Goal: Task Accomplishment & Management: Manage account settings

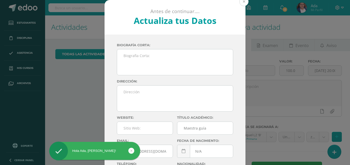
click at [245, 1] on button at bounding box center [244, 1] width 9 height 9
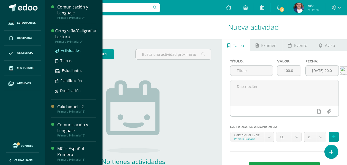
click at [72, 50] on span "Actividades" at bounding box center [71, 50] width 20 height 5
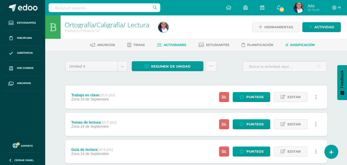
click at [294, 44] on span "Dosificación" at bounding box center [302, 45] width 24 height 4
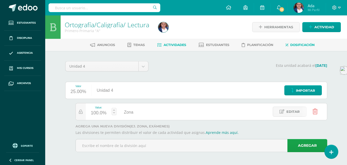
click at [172, 48] on link "Actividades" at bounding box center [171, 45] width 29 height 8
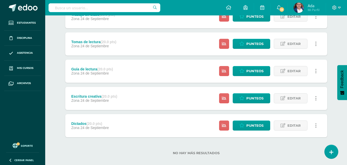
scroll to position [87, 0]
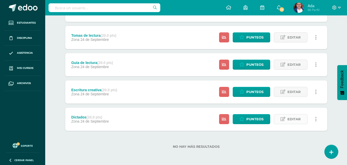
click at [293, 118] on span "Editar" at bounding box center [293, 118] width 13 height 9
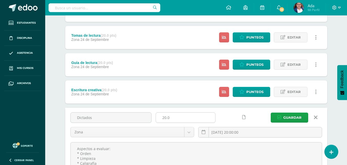
click at [166, 117] on input "20.0" at bounding box center [185, 117] width 59 height 10
type input "10.0"
click at [293, 118] on span "Guardar" at bounding box center [292, 117] width 18 height 9
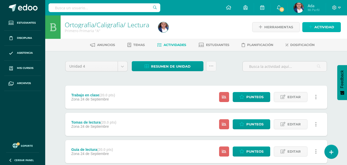
click at [319, 26] on span "Actividad" at bounding box center [324, 26] width 20 height 9
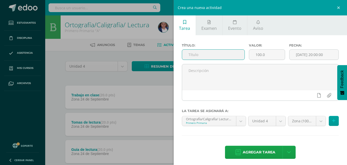
click at [233, 54] on input "text" at bounding box center [213, 55] width 62 height 10
type input "Planas"
click at [254, 54] on input "100.0" at bounding box center [267, 55] width 36 height 10
click at [263, 55] on input "100.0" at bounding box center [267, 55] width 36 height 10
click at [259, 54] on input "100.0" at bounding box center [267, 55] width 36 height 10
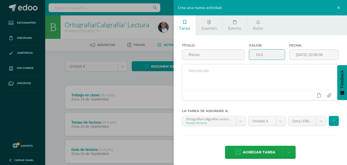
type input "10.0"
click at [272, 67] on textarea at bounding box center [260, 77] width 156 height 26
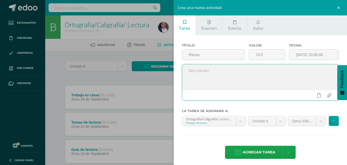
click at [291, 135] on div "Título: Planas Valor: 10.0 Fecha: 2025-10-12 20:00:00 La tarea se asignará a: O…" at bounding box center [259, 101] width 173 height 133
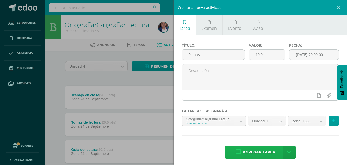
click at [252, 149] on span "Agregar tarea" at bounding box center [258, 152] width 33 height 13
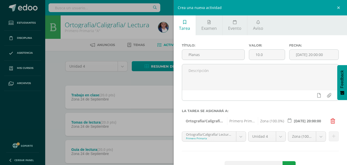
scroll to position [18, 0]
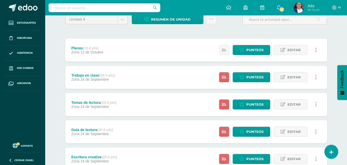
scroll to position [37, 0]
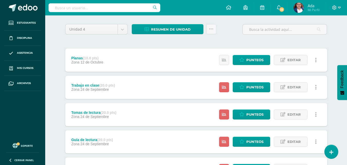
click at [221, 39] on div "Unidad 4 Unidad 1 Unidad 2 Unidad 3 Unidad 4 Resumen de unidad Descargar como H…" at bounding box center [196, 127] width 266 height 207
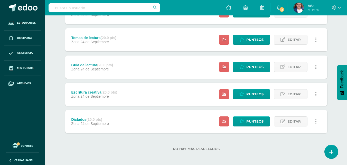
scroll to position [114, 0]
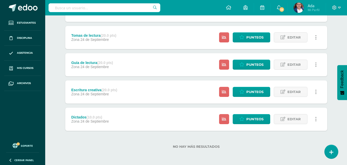
click at [140, 149] on div "No hay más resultados" at bounding box center [196, 143] width 262 height 24
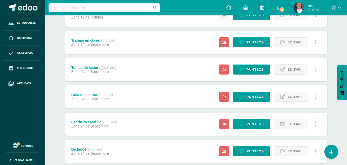
scroll to position [37, 0]
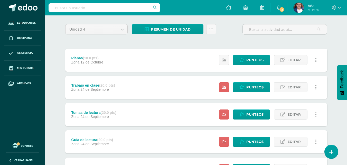
click at [137, 43] on div "Unidad 4 Unidad 1 Unidad 2 Unidad 3 Unidad 4 Resumen de unidad Descargar como H…" at bounding box center [196, 127] width 266 height 207
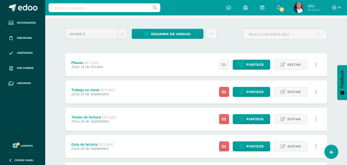
scroll to position [11, 0]
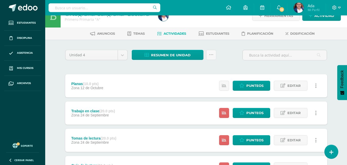
click at [123, 66] on div "Unidad 4 Unidad 1 Unidad 2 Unidad 3 Unidad 4 Resumen de unidad Descargar como H…" at bounding box center [196, 153] width 266 height 207
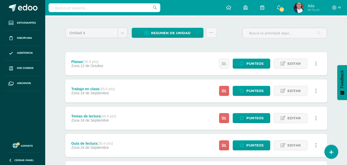
scroll to position [63, 0]
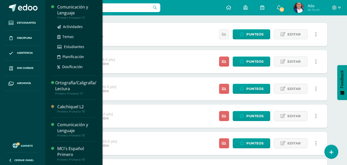
click at [77, 8] on div "Comunicación y Lenguaje" at bounding box center [76, 10] width 39 height 12
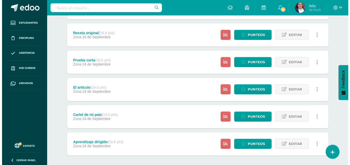
scroll to position [195, 0]
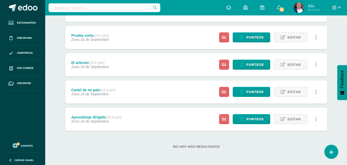
click at [313, 90] on link at bounding box center [316, 92] width 10 height 10
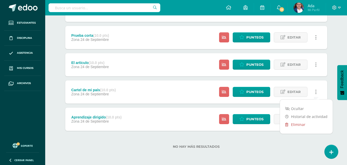
click at [297, 124] on link "Eliminar" at bounding box center [306, 124] width 53 height 8
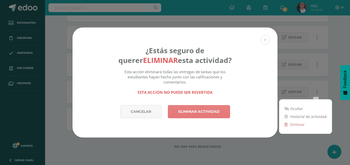
click at [206, 111] on link "Eliminar actividad" at bounding box center [199, 111] width 62 height 13
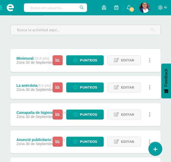
scroll to position [62, 0]
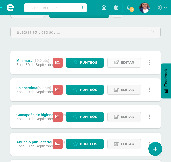
click at [123, 61] on span "Editar" at bounding box center [127, 62] width 13 height 9
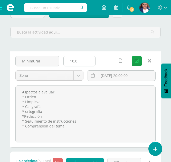
click at [74, 62] on input "10.0" at bounding box center [80, 61] width 32 height 10
type input "5.0"
click at [139, 61] on icon "submit" at bounding box center [137, 61] width 4 height 4
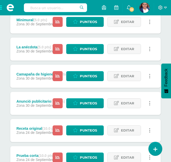
scroll to position [128, 0]
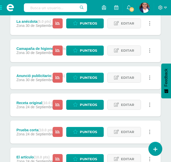
click at [45, 51] on div "Estatus de Actividad: 16 Estudiantes sin calificar 0 Estudiantes con cero Media…" at bounding box center [103, 50] width 116 height 23
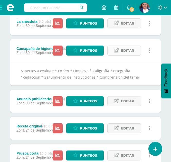
click at [125, 49] on span "Editar" at bounding box center [127, 50] width 13 height 9
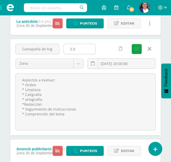
click at [72, 48] on input "5.0" at bounding box center [80, 49] width 32 height 10
type input "10.0"
click at [139, 48] on button "Guardar" at bounding box center [137, 49] width 10 height 10
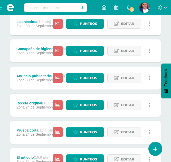
scroll to position [128, 0]
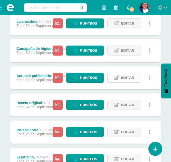
click at [127, 73] on span "Editar" at bounding box center [127, 77] width 13 height 9
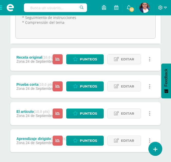
scroll to position [257, 0]
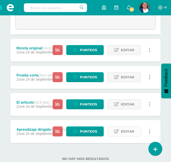
click at [124, 134] on span "Editar" at bounding box center [127, 131] width 13 height 9
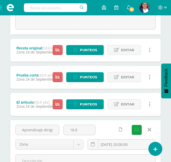
click at [162, 133] on div "Unidad 4 Unidad 1 Unidad 2 Unidad 3 Unidad 4 Resumen de unidad Descargar como H…" at bounding box center [85, 27] width 171 height 448
click at [149, 130] on icon at bounding box center [150, 130] width 4 height 6
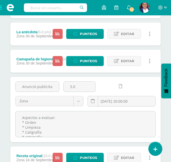
scroll to position [164, 0]
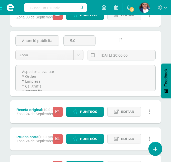
click at [163, 116] on div "Unidad 4 Unidad 1 Unidad 2 Unidad 3 Unidad 4 Resumen de unidad Descargar como H…" at bounding box center [85, 67] width 171 height 344
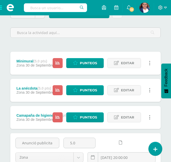
scroll to position [36, 0]
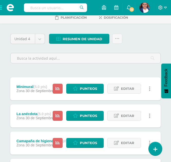
click at [159, 42] on div "Unidad 4 Unidad 1 Unidad 2 Unidad 3 Unidad 4 Resumen de unidad Descargar como H…" at bounding box center [85, 51] width 154 height 34
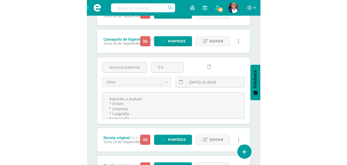
scroll to position [111, 0]
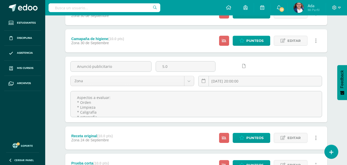
click at [149, 37] on div "Camapaña de higiene (10.0 pts) Zona 30 de Septiembre Estatus de Actividad: 16 E…" at bounding box center [196, 40] width 262 height 23
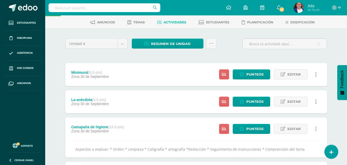
scroll to position [0, 0]
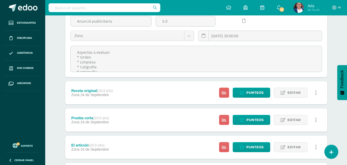
scroll to position [128, 0]
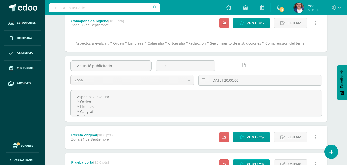
click at [174, 57] on div "Anunció publicitario 5.0 Zona Zona Examen 2025-09-30 20:00:00 Guardar" at bounding box center [196, 89] width 262 height 66
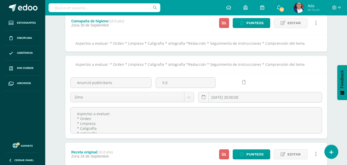
click at [174, 73] on div "Anunció publicitario 5.0 Zona Zona Examen 2025-09-30 20:00:00 Guardar" at bounding box center [196, 106] width 262 height 66
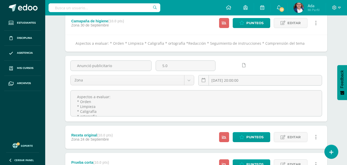
click at [174, 47] on div "Unidad 4 Unidad 1 Unidad 2 Unidad 3 Unidad 4 Resumen de unidad Descargar como H…" at bounding box center [196, 94] width 282 height 342
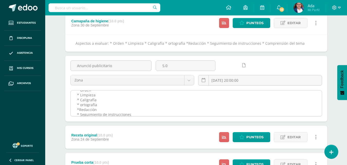
scroll to position [21, 0]
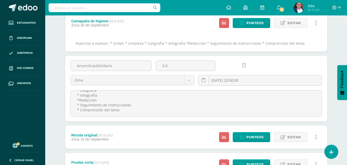
click at [174, 35] on div "Unidad 4 Unidad 1 Unidad 2 Unidad 3 Unidad 4 Resumen de unidad Descargar como H…" at bounding box center [196, 94] width 282 height 342
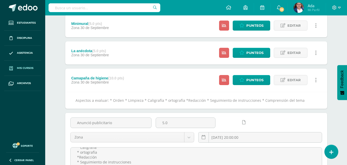
scroll to position [26, 0]
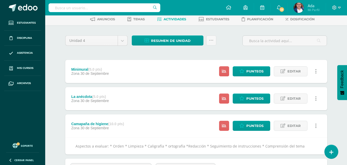
click at [174, 47] on div "Unidad 4 Unidad 1 Unidad 2 Unidad 3 Unidad 4 Resumen de unidad Descargar como H…" at bounding box center [196, 42] width 266 height 15
click at [174, 38] on icon at bounding box center [211, 40] width 4 height 4
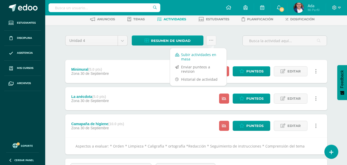
click at [174, 57] on link "Subir actividades en masa" at bounding box center [198, 57] width 56 height 12
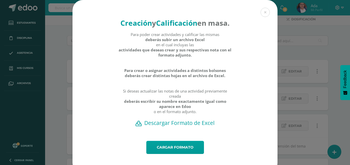
click at [165, 126] on h2 "Descargar Formato de Excel" at bounding box center [175, 122] width 187 height 7
click at [174, 126] on h2 "Descargar Formato de Excel" at bounding box center [175, 122] width 187 height 7
click at [165, 154] on link "Cargar formato" at bounding box center [175, 147] width 58 height 13
click at [174, 11] on button at bounding box center [265, 12] width 9 height 9
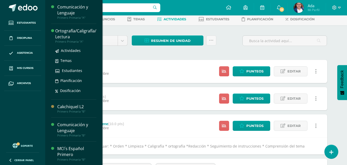
click at [82, 32] on div "Ortografía/Caligrafía/ Lectura" at bounding box center [75, 34] width 41 height 12
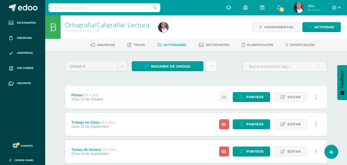
click at [211, 66] on icon at bounding box center [211, 66] width 4 height 4
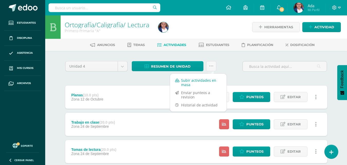
click at [191, 81] on link "Subir actividades en masa" at bounding box center [198, 82] width 56 height 12
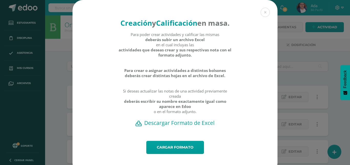
click at [180, 126] on h2 "Descargar Formato de Excel" at bounding box center [175, 122] width 187 height 7
click at [262, 11] on button at bounding box center [265, 12] width 9 height 9
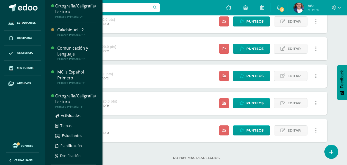
scroll to position [46, 0]
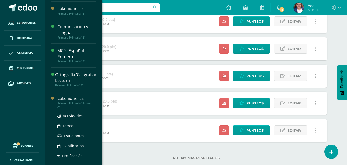
click at [76, 151] on ul "Actividades Temas Estudiantes Planificación Dosificación" at bounding box center [76, 136] width 39 height 46
click at [72, 97] on div "Cakchiquel L2" at bounding box center [76, 98] width 39 height 6
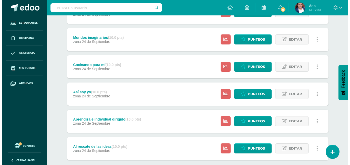
scroll to position [195, 0]
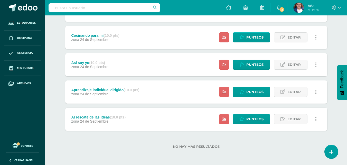
click at [318, 117] on link at bounding box center [316, 119] width 10 height 10
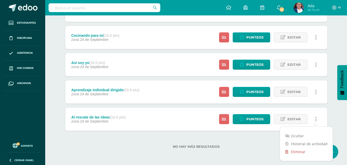
click at [298, 151] on link "Eliminar" at bounding box center [306, 152] width 53 height 8
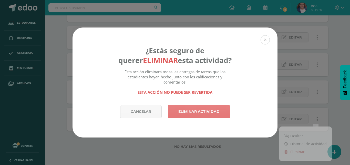
click at [212, 111] on link "Eliminar actividad" at bounding box center [199, 111] width 62 height 13
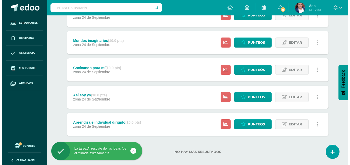
scroll to position [168, 0]
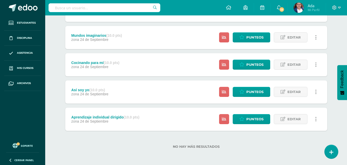
click at [316, 120] on link at bounding box center [316, 119] width 10 height 10
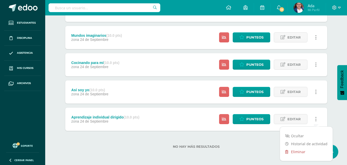
click at [292, 151] on link "Eliminar" at bounding box center [306, 152] width 53 height 8
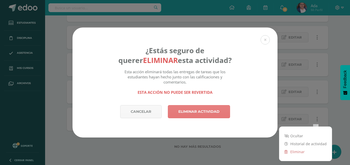
click at [196, 111] on link "Eliminar actividad" at bounding box center [199, 111] width 62 height 13
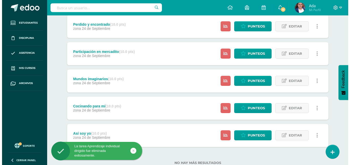
scroll to position [141, 0]
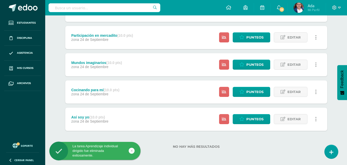
click at [317, 119] on link at bounding box center [316, 119] width 10 height 10
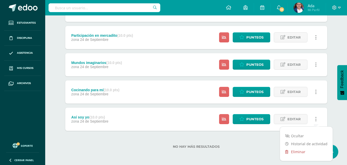
click at [287, 151] on icon at bounding box center [286, 152] width 3 height 4
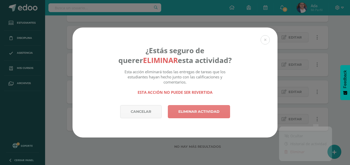
click at [215, 111] on link "Eliminar actividad" at bounding box center [199, 111] width 62 height 13
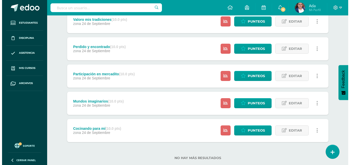
scroll to position [114, 0]
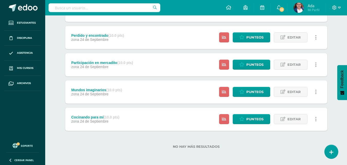
click at [315, 119] on icon at bounding box center [316, 119] width 2 height 6
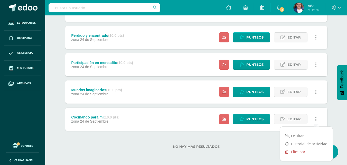
click at [299, 151] on link "Eliminar" at bounding box center [306, 152] width 53 height 8
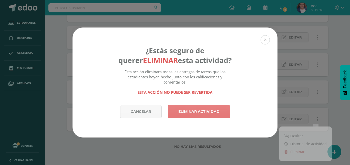
click at [220, 114] on link "Eliminar actividad" at bounding box center [199, 111] width 62 height 13
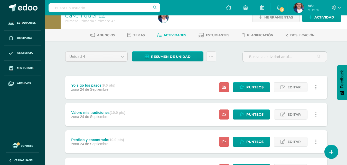
scroll to position [61, 0]
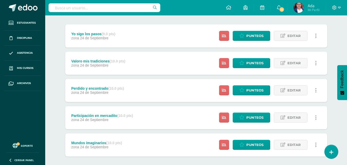
click at [315, 36] on link at bounding box center [316, 36] width 10 height 10
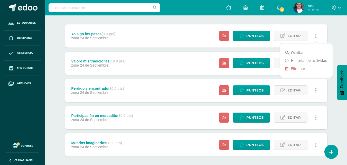
click at [213, 44] on div "Estatus de Actividad: 16 Estudiantes sin calificar 0 Estudiantes con cero Media…" at bounding box center [269, 35] width 116 height 23
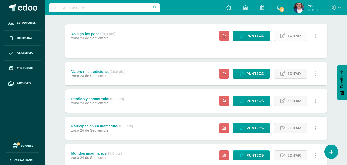
click at [292, 33] on span "Editar" at bounding box center [293, 35] width 13 height 9
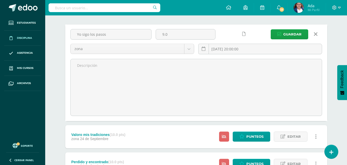
drag, startPoint x: 119, startPoint y: 33, endPoint x: 17, endPoint y: 39, distance: 102.3
click at [17, 39] on body "La tarea Cocinando para mí fue eliminada exitosamente. Estudiantes Disciplina A…" at bounding box center [173, 101] width 347 height 325
type input "Expresió Oral"
click at [169, 34] on input "9.0" at bounding box center [185, 34] width 59 height 10
type input "9"
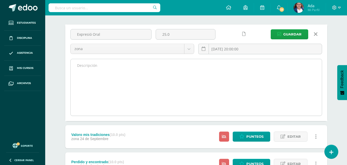
type input "25.0"
click at [208, 72] on textarea at bounding box center [196, 87] width 251 height 56
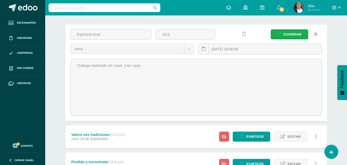
type textarea "Trabajo realizado en clase y en casa."
click at [291, 34] on span "Guardar" at bounding box center [292, 34] width 18 height 9
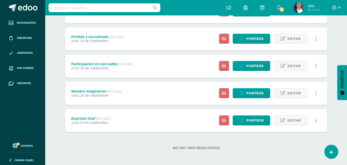
scroll to position [87, 0]
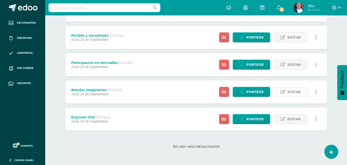
click at [281, 92] on icon at bounding box center [282, 92] width 5 height 4
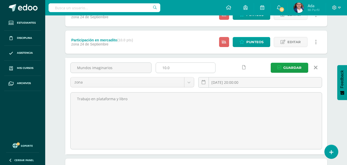
scroll to position [109, 0]
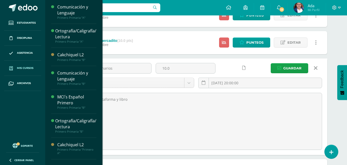
drag, startPoint x: 126, startPoint y: 66, endPoint x: 19, endPoint y: 68, distance: 106.7
click at [19, 68] on body "La tarea Expresió Oral fue editada exitosamente. Estudiantes Disciplina Asisten…" at bounding box center [173, 53] width 347 height 325
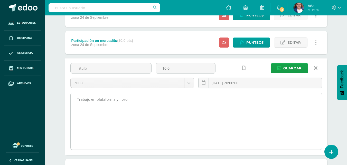
click at [149, 109] on textarea "Trabajo en plataforma y libro" at bounding box center [196, 121] width 251 height 56
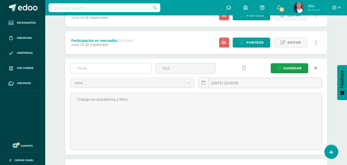
click at [123, 65] on input "text" at bounding box center [111, 68] width 81 height 10
type input "Escritura"
drag, startPoint x: 171, startPoint y: 69, endPoint x: 154, endPoint y: 66, distance: 17.9
click at [152, 66] on div "Escritura 10.0 zona zona 2025-09-24 20:00:00 Guardar" at bounding box center [196, 77] width 256 height 29
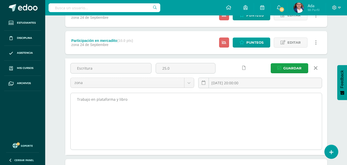
type input "25.0"
drag, startPoint x: 133, startPoint y: 101, endPoint x: 70, endPoint y: 106, distance: 63.1
click at [71, 106] on textarea "Trabajo en plataforma y libro" at bounding box center [196, 121] width 251 height 56
click at [138, 108] on textarea "Trabajo en plataforma y libro" at bounding box center [196, 121] width 251 height 56
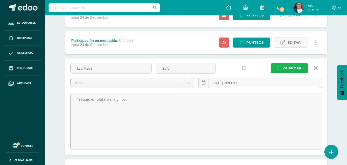
click at [288, 70] on span "Guardar" at bounding box center [292, 67] width 18 height 9
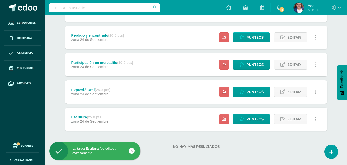
scroll to position [61, 0]
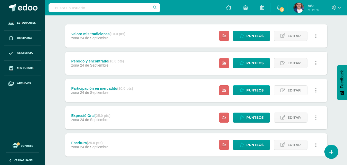
click at [279, 89] on link "Editar" at bounding box center [290, 90] width 34 height 10
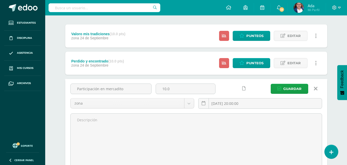
drag, startPoint x: 135, startPoint y: 87, endPoint x: 55, endPoint y: 89, distance: 79.8
click at [53, 90] on div "Cakchiquel L2 Primero Primaria "Primero A" Herramientas Detalle de asistencias …" at bounding box center [195, 108] width 301 height 309
type input "l"
type input "Lectura"
click at [197, 86] on input "10.0" at bounding box center [185, 89] width 59 height 10
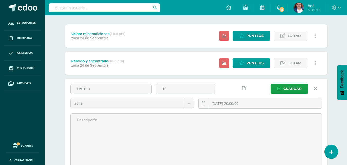
type input "1"
type input "25.0"
click at [284, 90] on span "Guardar" at bounding box center [292, 88] width 18 height 9
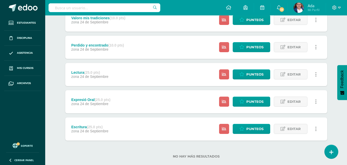
scroll to position [51, 0]
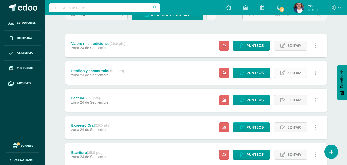
click at [285, 72] on icon at bounding box center [282, 73] width 5 height 4
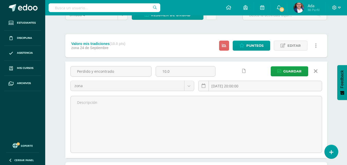
drag, startPoint x: 123, startPoint y: 67, endPoint x: 56, endPoint y: 68, distance: 66.7
click at [56, 68] on div "Unidad 4 Unidad 1 Unidad 2 Unidad 3 Unidad 4 Resumen de unidad Descargar como H…" at bounding box center [196, 136] width 282 height 274
type input "Escucha"
click at [167, 71] on input "10.0" at bounding box center [185, 71] width 59 height 10
type input "25.0"
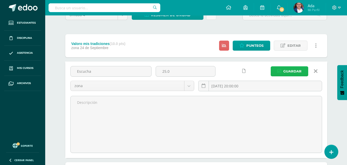
click at [290, 71] on span "Guardar" at bounding box center [292, 70] width 18 height 9
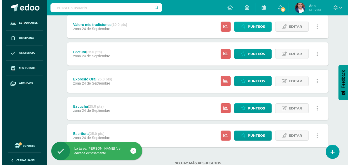
scroll to position [61, 0]
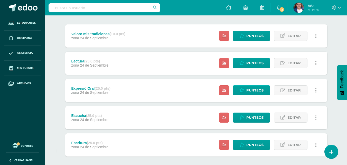
click at [314, 37] on link at bounding box center [316, 36] width 10 height 10
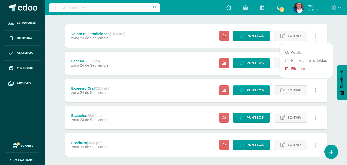
click at [288, 67] on icon at bounding box center [286, 69] width 3 height 4
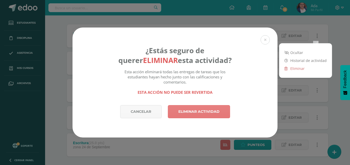
click at [202, 107] on link "Eliminar actividad" at bounding box center [199, 111] width 62 height 13
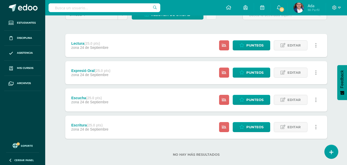
scroll to position [60, 0]
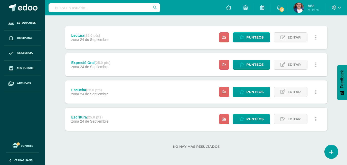
click at [14, 145] on icon at bounding box center [15, 145] width 4 height 5
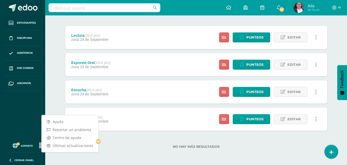
click at [138, 136] on div "No hay más resultados" at bounding box center [196, 143] width 262 height 24
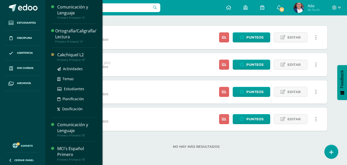
click at [74, 52] on div "Cakchiquel L2" at bounding box center [76, 55] width 39 height 6
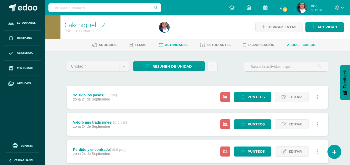
click at [306, 43] on span "Dosificación" at bounding box center [304, 45] width 24 height 4
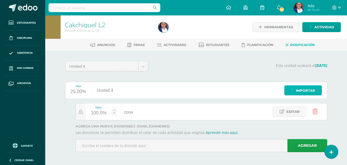
click at [308, 89] on span "Importar" at bounding box center [305, 90] width 19 height 9
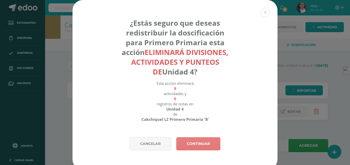
click at [187, 141] on link "Continuar" at bounding box center [198, 143] width 44 height 13
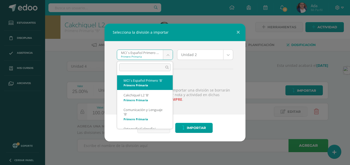
click at [170, 53] on body "Selecciona la división a importar MCI´s Español Primero 'B' Primero Primaria MC…" at bounding box center [175, 83] width 350 height 166
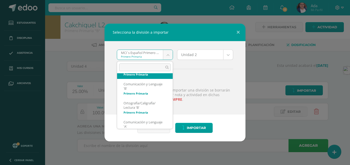
scroll to position [51, 0]
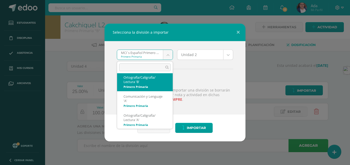
select select "1316"
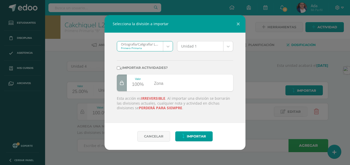
click at [229, 45] on body "Selecciona la división a importar Ortografía/Caligrafía/ Lectura 'B' Primero Pr…" at bounding box center [175, 83] width 350 height 166
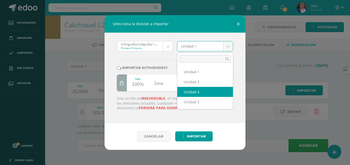
select select "59038"
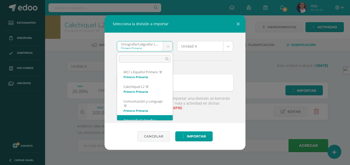
click at [168, 42] on body "Selecciona la división a importar Ortografía/Caligrafía/ Lectura 'B' Primero Pr…" at bounding box center [175, 83] width 350 height 166
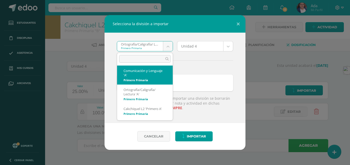
scroll to position [77, 0]
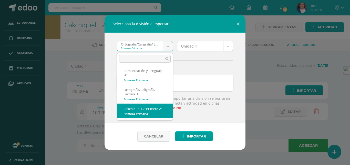
select select "1296"
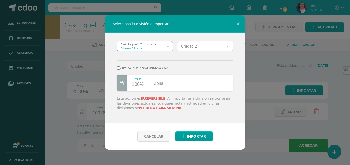
click at [120, 69] on input "¿Importar actividades?" at bounding box center [118, 67] width 3 height 3
checkbox input "true"
click at [230, 46] on body "Selecciona la división a importar Cakchiquel L2 'Primero A' Primero Primaria MC…" at bounding box center [175, 83] width 350 height 166
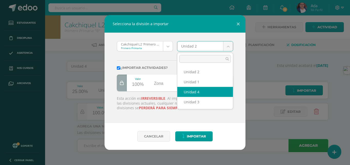
select select "58898"
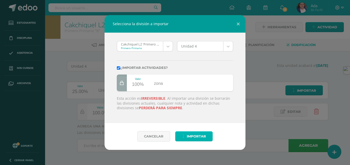
click at [189, 135] on span "Importar" at bounding box center [196, 135] width 19 height 9
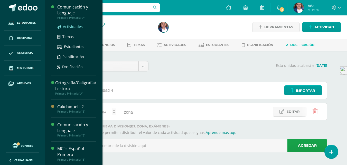
click at [70, 26] on span "Actividades" at bounding box center [73, 26] width 20 height 5
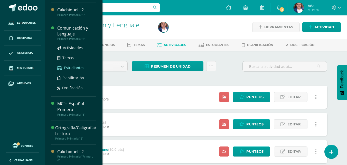
scroll to position [46, 0]
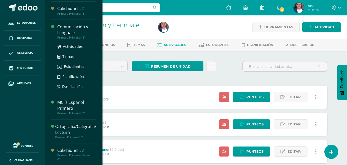
click at [66, 25] on div "Comunicación y Lenguaje" at bounding box center [76, 30] width 39 height 12
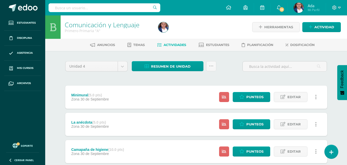
scroll to position [0, 0]
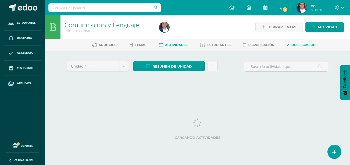
click at [307, 44] on span "Dosificación" at bounding box center [304, 45] width 24 height 4
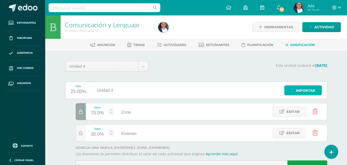
click at [299, 92] on span "Importar" at bounding box center [305, 90] width 19 height 9
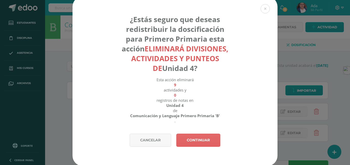
scroll to position [5, 0]
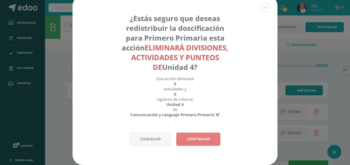
click at [211, 142] on link "Continuar" at bounding box center [198, 138] width 44 height 13
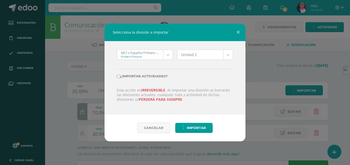
click at [165, 52] on body "Selecciona la división a importar MCI´s Español Primero 'B' Primero Primaria MC…" at bounding box center [175, 94] width 350 height 188
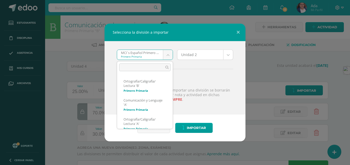
scroll to position [51, 0]
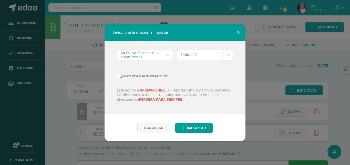
click at [239, 32] on body "Selecciona la división a importar MCI´s Español Primero 'B' Primero Primaria MC…" at bounding box center [175, 103] width 350 height 207
click at [165, 54] on body "Selecciona la división a importar MCI´s Español Primero 'B' Primero Primaria MC…" at bounding box center [175, 94] width 350 height 188
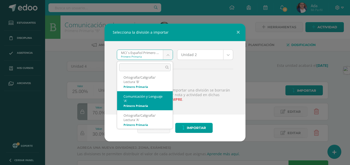
select select "1301"
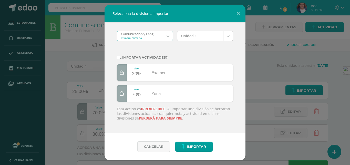
click at [232, 34] on body "Selecciona la división a importar Comunicación y Lenguaje 'A' Primero Primaria …" at bounding box center [175, 94] width 350 height 188
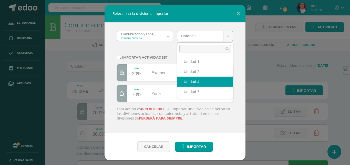
select select "58933"
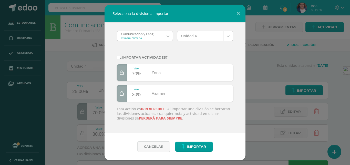
click at [120, 58] on input "¿Importar actividades?" at bounding box center [118, 57] width 3 height 3
checkbox input "true"
click at [170, 34] on body "Selecciona la división a importar Comunicación y Lenguaje 'A' Primero Primaria …" at bounding box center [175, 94] width 350 height 188
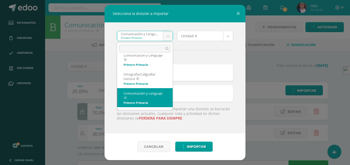
scroll to position [37, 0]
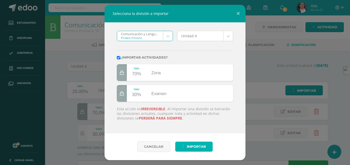
click at [191, 146] on span "Importar" at bounding box center [196, 146] width 19 height 9
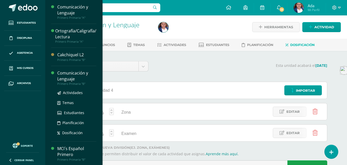
scroll to position [46, 0]
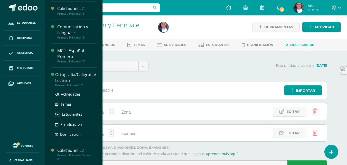
click at [73, 79] on div "Ortografía/Caligrafía/ Lectura" at bounding box center [75, 78] width 41 height 12
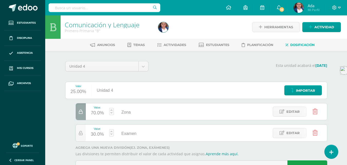
scroll to position [0, 0]
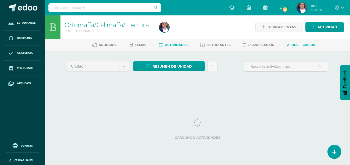
click at [293, 44] on link "Dosificación" at bounding box center [301, 45] width 29 height 8
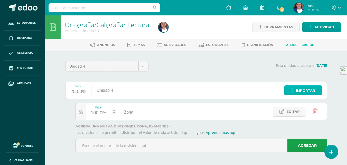
click at [301, 88] on span "Importar" at bounding box center [305, 90] width 19 height 9
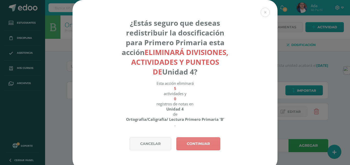
click at [198, 145] on link "Continuar" at bounding box center [198, 143] width 44 height 13
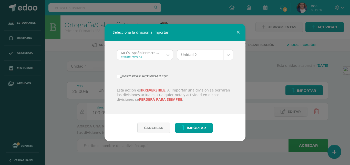
click at [164, 53] on body "Selecciona la división a importar MCI´s Español Primero 'B' Primero Primaria MC…" at bounding box center [175, 83] width 350 height 166
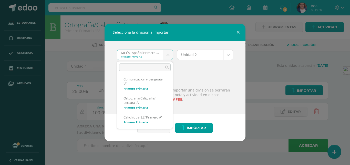
scroll to position [77, 0]
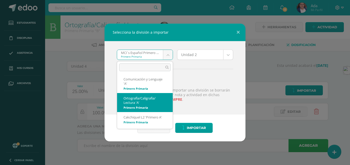
select select "1302"
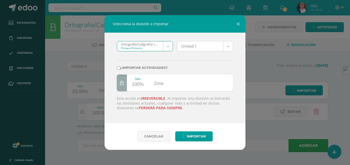
click at [118, 66] on input "¿Importar actividades?" at bounding box center [118, 67] width 3 height 3
checkbox input "true"
click at [171, 46] on body "Selecciona la división a importar Ortografía/Caligrafía/ Lectura 'A' Primero Pr…" at bounding box center [175, 83] width 350 height 166
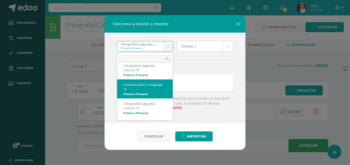
scroll to position [56, 0]
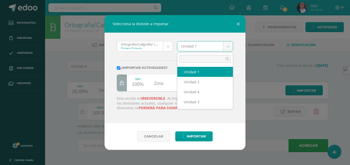
click at [226, 45] on body "Selecciona la división a importar Ortografía/Caligrafía/ Lectura 'A' Primero Pr…" at bounding box center [175, 83] width 350 height 166
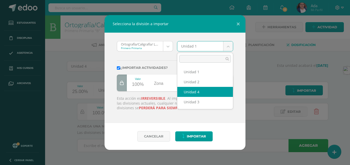
select select "58940"
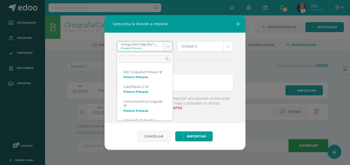
click at [169, 49] on body "Selecciona la división a importar Ortografía/Caligrafía/ Lectura 'A' Primero Pr…" at bounding box center [175, 83] width 350 height 166
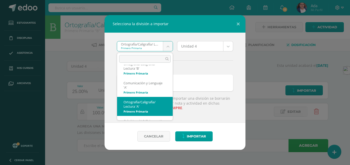
click at [169, 49] on body "Selecciona la división a importar Ortografía/Caligrafía/ Lectura 'A' Primero Pr…" at bounding box center [175, 83] width 350 height 166
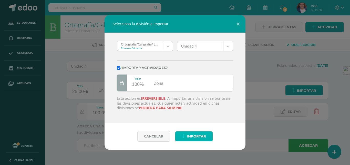
click at [200, 139] on span "Importar" at bounding box center [196, 135] width 19 height 9
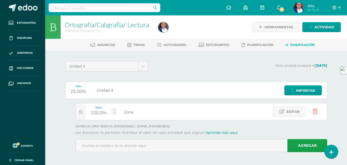
scroll to position [2, 0]
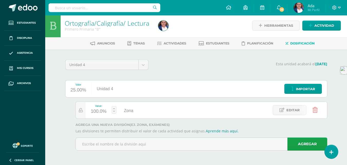
click at [338, 87] on div "Ortografía/Caligrafía/ Lectura Primero Primaria "B" Herramientas Detalle de asi…" at bounding box center [195, 89] width 301 height 151
click at [56, 119] on div "Unidad 4 Unidad 1 Unidad 2 Unidad 3 Unidad 4 Esta unidad acabará el 24/10/2025 …" at bounding box center [196, 106] width 282 height 115
click at [190, 73] on div "Esta unidad acabará el 24/10/2025" at bounding box center [240, 67] width 179 height 14
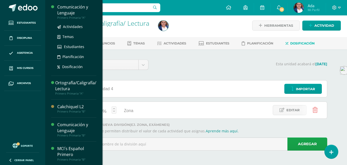
click at [81, 9] on div "Comunicación y Lenguaje" at bounding box center [76, 10] width 39 height 12
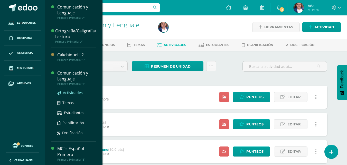
click at [71, 94] on span "Actividades" at bounding box center [73, 92] width 20 height 5
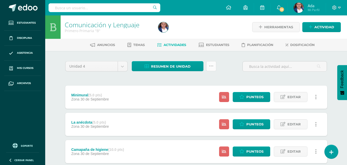
click at [213, 69] on link at bounding box center [211, 66] width 10 height 10
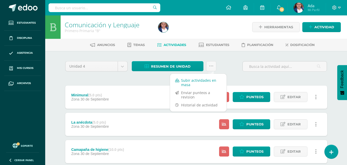
click at [190, 81] on link "Subir actividades en masa" at bounding box center [198, 82] width 56 height 12
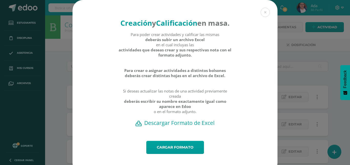
click at [174, 126] on h2 "Descargar Formato de Excel" at bounding box center [175, 122] width 187 height 7
click at [264, 12] on button at bounding box center [265, 12] width 9 height 9
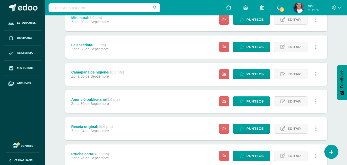
scroll to position [154, 0]
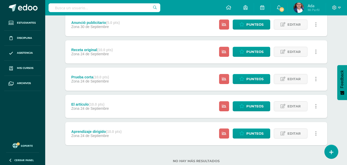
drag, startPoint x: 144, startPoint y: 123, endPoint x: 148, endPoint y: 111, distance: 11.9
click at [145, 122] on div "Aprendizaje dirigido (10.0 pts) Zona 24 de Septiembre Estatus de Actividad: 17 …" at bounding box center [196, 133] width 262 height 23
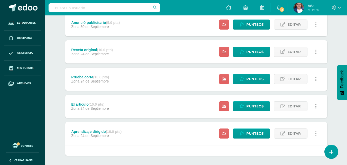
click at [149, 107] on div "El artículo (10.0 pts) Zona 24 de Septiembre Estatus de Actividad: 17 Estudiant…" at bounding box center [196, 106] width 262 height 23
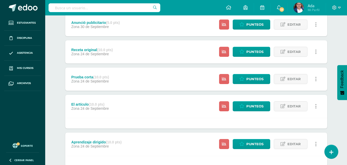
click at [149, 78] on div "Prueba corta (10.0 pts) Zona 24 de Septiembre Estatus de Actividad: 17 Estudian…" at bounding box center [196, 78] width 262 height 23
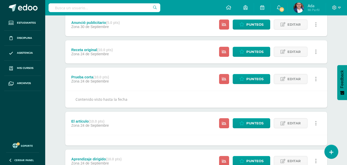
click at [146, 50] on div "Receta original (10.0 pts) Zona 24 de Septiembre Estatus de Actividad: 17 Estud…" at bounding box center [196, 51] width 262 height 23
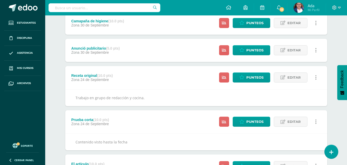
click at [146, 50] on div "Anunció publicitario (5.0 pts) Zona 30 de Septiembre Estatus de Actividad: 17 E…" at bounding box center [196, 50] width 262 height 23
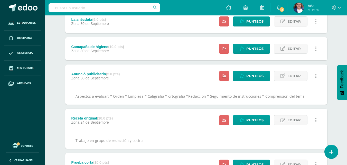
click at [146, 50] on div "Camapaña de higiene (10.0 pts) Zona 30 de Septiembre Estatus de Actividad: 17 E…" at bounding box center [196, 48] width 262 height 23
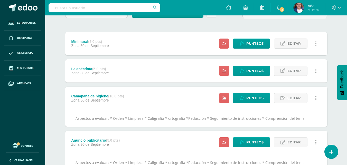
scroll to position [51, 0]
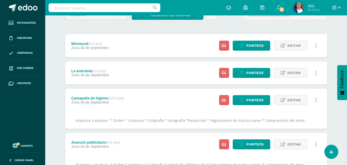
click at [140, 69] on div "La anécdota (5.0 pts) Zona 30 de Septiembre Estatus de Actividad: 17 Estudiante…" at bounding box center [196, 72] width 262 height 23
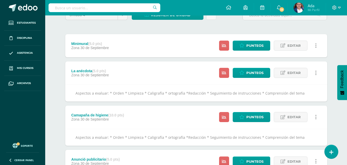
click at [135, 43] on div "Minimural (5.0 pts) Zona 30 de Septiembre Estatus de Actividad: 17 Estudiantes …" at bounding box center [196, 45] width 262 height 23
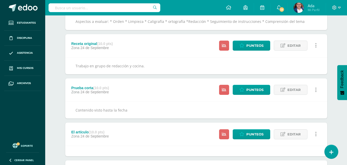
scroll to position [282, 0]
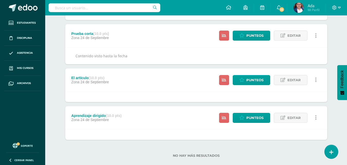
drag, startPoint x: 113, startPoint y: 114, endPoint x: 115, endPoint y: 103, distance: 10.8
click at [113, 114] on strong "(10.0 pts)" at bounding box center [114, 115] width 16 height 4
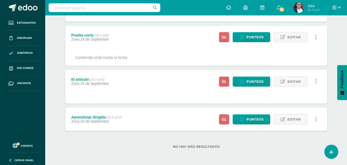
click at [125, 81] on div "El artículo (10.0 pts) Zona 24 de Septiembre Estatus de Actividad: 17 Estudiant…" at bounding box center [196, 81] width 262 height 23
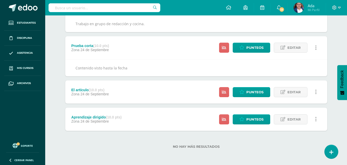
click at [131, 54] on div "Prueba corta (10.0 pts) Zona 24 de Septiembre Estatus de Actividad: 17 Estudian…" at bounding box center [196, 47] width 262 height 23
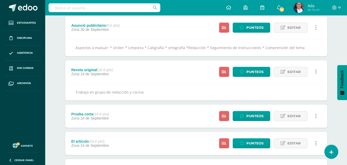
click at [121, 81] on div "Receta original (10.0 pts) Zona 24 de Septiembre Estatus de Actividad: 17 Estud…" at bounding box center [196, 71] width 262 height 23
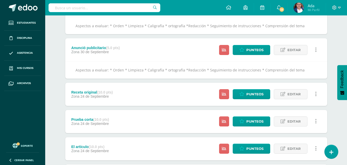
scroll to position [151, 0]
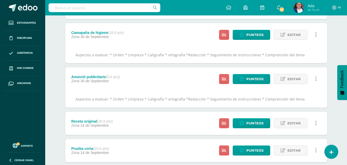
click at [122, 70] on div "Anunció publicitario (5.0 pts) Zona 30 de Septiembre" at bounding box center [95, 78] width 61 height 23
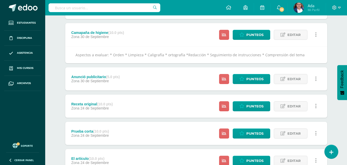
click at [133, 33] on div "Camapaña de higiene (10.0 pts) Zona 30 de Septiembre Estatus de Actividad: 17 E…" at bounding box center [196, 34] width 262 height 23
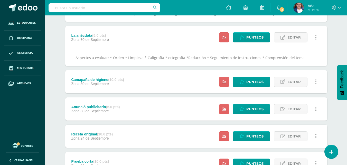
scroll to position [99, 0]
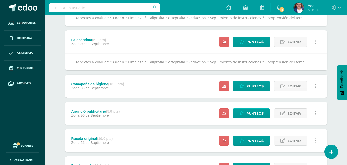
click at [129, 44] on div "La anécdota (5.0 pts) Zona 30 de Septiembre Estatus de Actividad: 17 Estudiante…" at bounding box center [196, 41] width 262 height 23
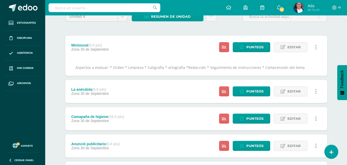
scroll to position [48, 0]
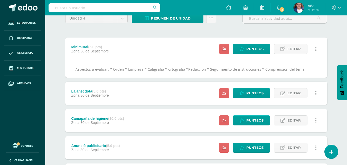
click at [129, 46] on div "Minimural (5.0 pts) Zona 30 de Septiembre Estatus de Actividad: 17 Estudiantes …" at bounding box center [196, 48] width 262 height 23
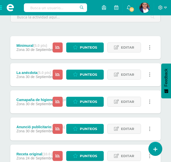
scroll to position [103, 0]
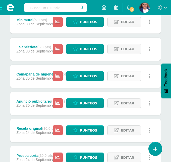
click at [117, 75] on icon at bounding box center [116, 76] width 5 height 4
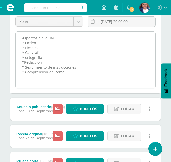
scroll to position [180, 0]
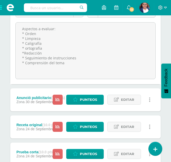
click at [37, 101] on span "30 de Septiembre" at bounding box center [40, 102] width 28 height 4
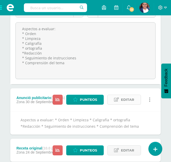
click at [120, 98] on link "Editar" at bounding box center [124, 100] width 34 height 10
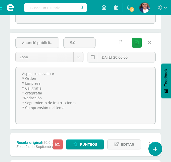
scroll to position [282, 0]
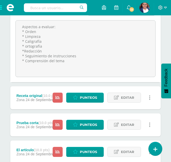
click at [118, 98] on icon at bounding box center [116, 98] width 5 height 4
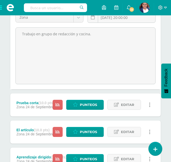
scroll to position [385, 0]
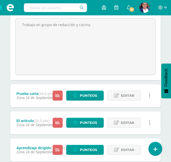
click at [118, 98] on link "Editar" at bounding box center [124, 96] width 34 height 10
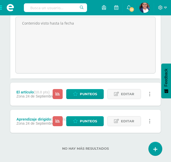
scroll to position [487, 0]
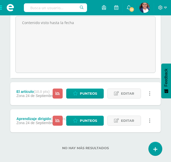
click at [118, 98] on link "Editar" at bounding box center [124, 94] width 34 height 10
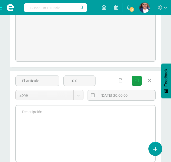
scroll to position [488, 0]
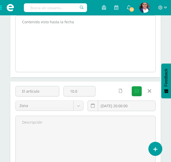
click at [76, 54] on textarea "Contenido visto hasta la fecha" at bounding box center [86, 44] width 140 height 56
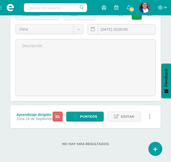
scroll to position [565, 0]
click at [42, 137] on div "No hay más resultados" at bounding box center [85, 140] width 150 height 24
click at [123, 115] on span "Editar" at bounding box center [127, 116] width 13 height 9
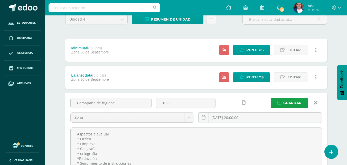
scroll to position [0, 0]
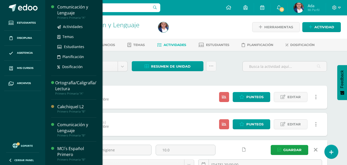
click at [70, 12] on div "Comunicación y Lenguaje" at bounding box center [76, 10] width 39 height 12
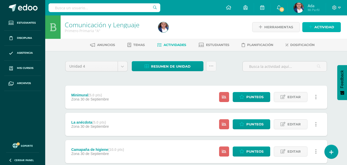
click at [319, 24] on span "Actividad" at bounding box center [324, 26] width 20 height 9
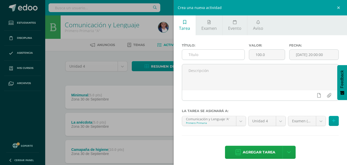
click at [218, 54] on input "text" at bounding box center [213, 55] width 62 height 10
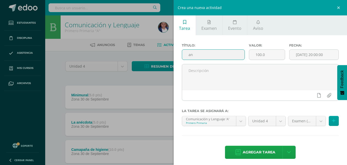
type input "a"
type input "Anuncio publicitario"
click at [261, 52] on input "100.0" at bounding box center [267, 55] width 36 height 10
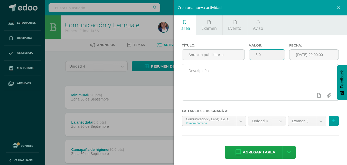
type input "5.0"
click at [243, 79] on textarea at bounding box center [260, 77] width 156 height 26
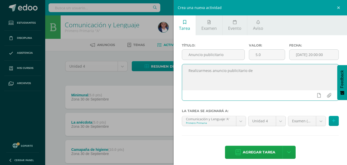
click at [243, 79] on textarea "Realizarmeos anuncio publicitario de" at bounding box center [260, 77] width 156 height 26
click at [205, 71] on textarea "Realizarmeos anuncio publicitario de" at bounding box center [260, 77] width 156 height 26
click at [254, 66] on textarea "Realizaremos anuncio publicitario de" at bounding box center [260, 77] width 156 height 26
type textarea "Realizaremos anuncio publicitario en cartel de mi país."
click at [249, 151] on span "Agregar tarea" at bounding box center [258, 152] width 33 height 13
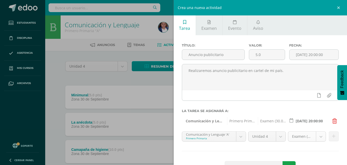
click at [298, 134] on body "Estudiantes Disciplina Asistencia Mis cursos Archivos Soporte Ayuda Reportar un…" at bounding box center [173, 166] width 347 height 333
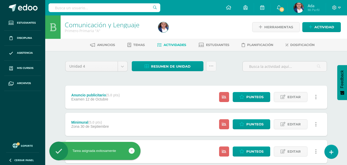
scroll to position [26, 0]
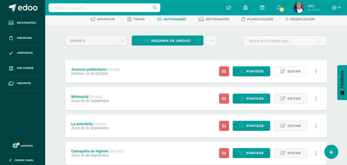
click at [284, 72] on icon at bounding box center [282, 71] width 5 height 4
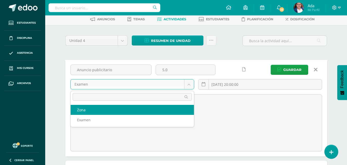
select select "65678"
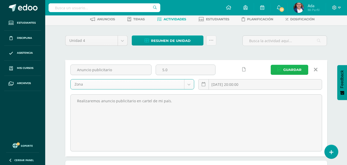
click at [302, 68] on button "Guardar" at bounding box center [288, 70] width 37 height 10
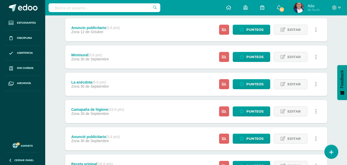
scroll to position [42, 0]
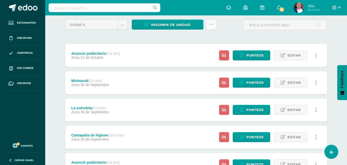
click at [216, 26] on link at bounding box center [211, 24] width 10 height 10
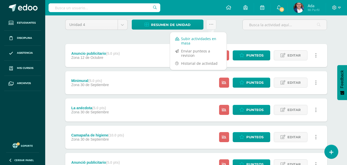
click at [200, 40] on link "Subir actividades en masa" at bounding box center [198, 41] width 56 height 12
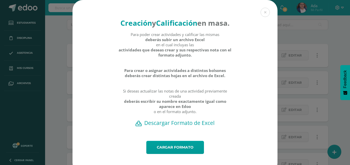
click at [188, 126] on h2 "Descargar Formato de Excel" at bounding box center [175, 122] width 187 height 7
click at [267, 12] on button at bounding box center [265, 12] width 9 height 9
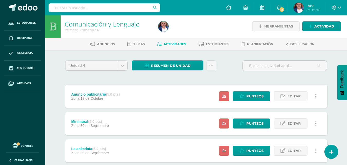
scroll to position [0, 0]
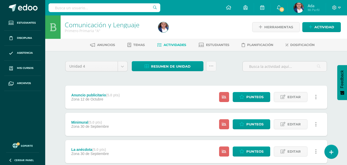
click at [145, 75] on div "Resumen de unidad Descargar como HTML Descargar como PDF Descargar como XLS" at bounding box center [174, 68] width 89 height 15
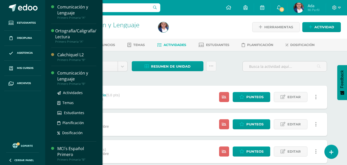
click at [64, 71] on div "Comunicación y Lenguaje" at bounding box center [76, 76] width 39 height 12
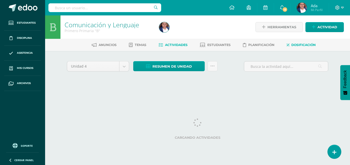
click at [307, 45] on span "Dosificación" at bounding box center [304, 45] width 24 height 4
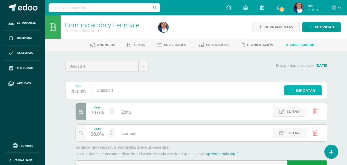
click at [316, 89] on link "Importar" at bounding box center [302, 90] width 37 height 10
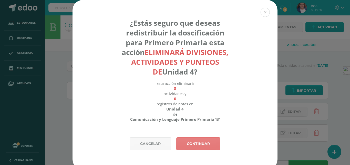
click at [190, 143] on link "Continuar" at bounding box center [198, 143] width 44 height 13
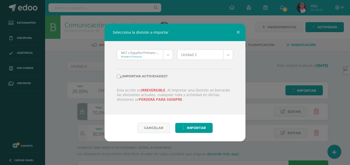
click at [120, 76] on input "¿Importar actividades?" at bounding box center [118, 76] width 3 height 3
checkbox input "true"
click at [169, 52] on body "Selecciona la división a importar MCI´s Español Primero 'B' Primero Primaria MC…" at bounding box center [175, 94] width 350 height 188
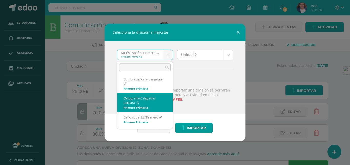
scroll to position [74, 0]
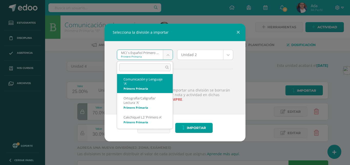
select select "1301"
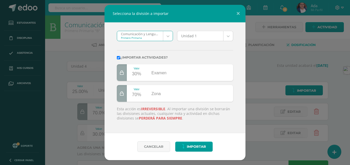
click at [171, 35] on body "Selecciona la división a importar Comunicación y Lenguaje 'A' Primero Primaria …" at bounding box center [175, 94] width 350 height 188
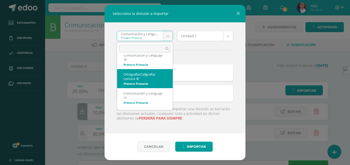
scroll to position [37, 0]
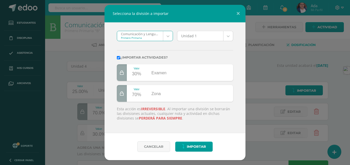
click at [232, 36] on body "Selecciona la división a importar Comunicación y Lenguaje 'A' Primero Primaria …" at bounding box center [175, 94] width 350 height 188
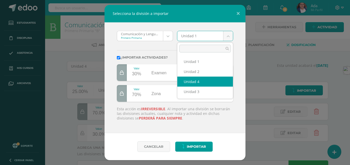
select select "58933"
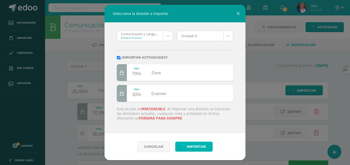
click at [194, 144] on span "Importar" at bounding box center [196, 146] width 19 height 9
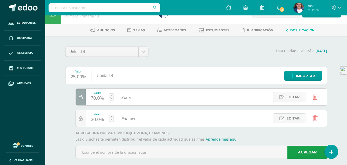
scroll to position [23, 0]
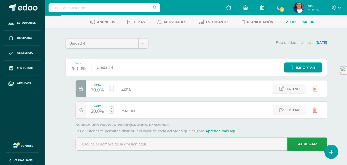
click at [201, 48] on div "Esta unidad acabará el [DATE]" at bounding box center [240, 45] width 179 height 14
click at [153, 49] on div "Esta unidad acabará el [DATE]" at bounding box center [240, 45] width 179 height 14
click at [180, 43] on p "Esta unidad acabará el [DATE]" at bounding box center [240, 42] width 172 height 5
click at [205, 52] on div "Esta unidad acabará el 24/10/2025" at bounding box center [240, 45] width 179 height 14
click at [173, 49] on div "Esta unidad acabará el 24/10/2025" at bounding box center [240, 45] width 179 height 14
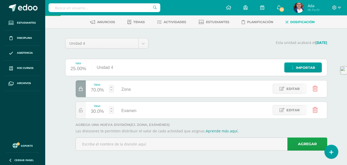
click at [169, 42] on p "Esta unidad acabará el 24/10/2025" at bounding box center [240, 42] width 172 height 5
click at [248, 122] on div "Valor 25.00% Unidad 4 Importar Value: 70.0% Zona Zona Editar Value: 30.0% Exame…" at bounding box center [196, 107] width 262 height 96
click at [156, 100] on div at bounding box center [206, 99] width 262 height 38
click at [85, 112] on div at bounding box center [81, 110] width 10 height 17
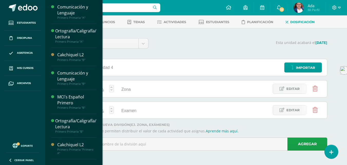
scroll to position [0, 0]
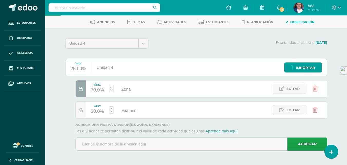
click at [159, 71] on div "Valor 25.00% Unidad 4 Importar" at bounding box center [196, 67] width 262 height 17
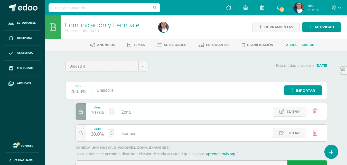
click at [174, 68] on div "Esta unidad acabará el 24/10/2025" at bounding box center [240, 68] width 179 height 14
click at [183, 61] on div "Esta unidad acabará el 24/10/2025" at bounding box center [240, 68] width 179 height 14
click at [261, 69] on div "Esta unidad acabará el 24/10/2025" at bounding box center [240, 68] width 179 height 14
click at [186, 72] on div "Esta unidad acabará el 24/10/2025" at bounding box center [240, 68] width 179 height 14
click at [170, 45] on span "Actividades" at bounding box center [174, 45] width 23 height 4
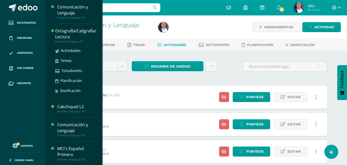
click at [69, 33] on div "Ortografía/Caligrafía/ Lectura" at bounding box center [75, 34] width 41 height 12
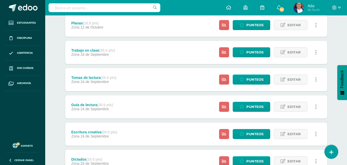
scroll to position [63, 0]
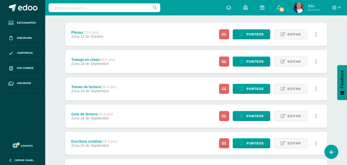
click at [334, 52] on div "Unidad 4 Unidad 1 Unidad 2 Unidad 3 Unidad 4 Resumen de unidad Descargar como H…" at bounding box center [196, 102] width 282 height 228
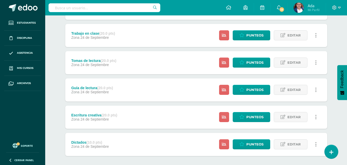
scroll to position [37, 0]
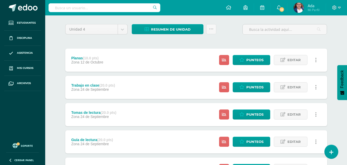
click at [76, 39] on div "Unidad 4 Unidad 1 Unidad 2 Unidad 3 Unidad 4 Resumen de unidad Descargar como H…" at bounding box center [196, 127] width 266 height 207
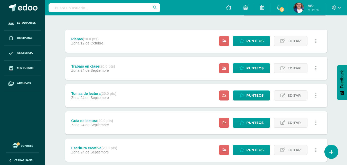
scroll to position [0, 0]
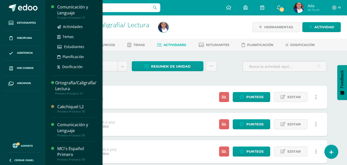
click at [68, 8] on div "Comunicación y Lenguaje" at bounding box center [76, 10] width 39 height 12
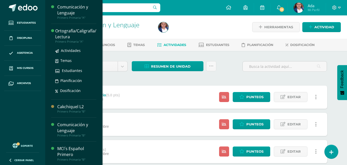
scroll to position [46, 0]
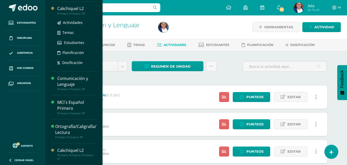
click at [71, 4] on div "Cakchiquel L2 Primero Primaria "B" Actividades Temas Estudiantes Planificación …" at bounding box center [73, 37] width 45 height 70
click at [72, 8] on div "Cakchiquel L2" at bounding box center [76, 9] width 39 height 6
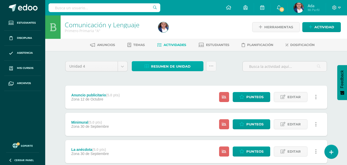
scroll to position [0, 0]
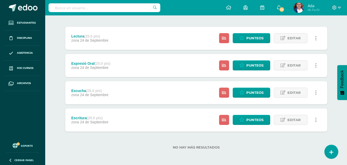
scroll to position [60, 0]
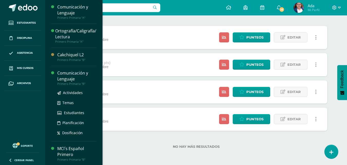
click at [66, 76] on div "Comunicación y Lenguaje" at bounding box center [76, 76] width 39 height 12
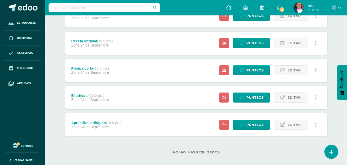
scroll to position [195, 0]
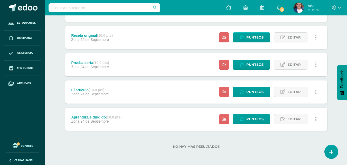
click at [94, 114] on div "Aprendizaje dirigido (10.0 pts) Zona 24 de Septiembre" at bounding box center [96, 118] width 63 height 23
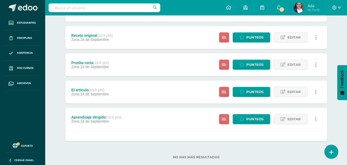
click at [101, 91] on strong "(10.0 pts)" at bounding box center [97, 90] width 16 height 4
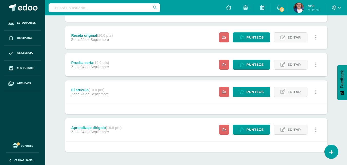
click at [106, 62] on strong "(10.0 pts)" at bounding box center [101, 63] width 16 height 4
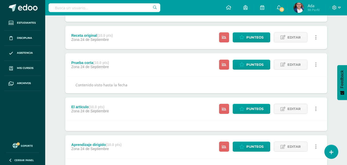
scroll to position [170, 0]
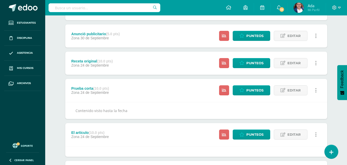
click at [106, 62] on strong "(10.0 pts)" at bounding box center [105, 61] width 16 height 4
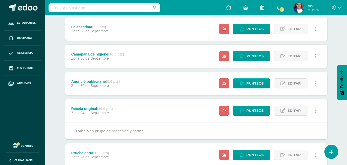
scroll to position [119, 0]
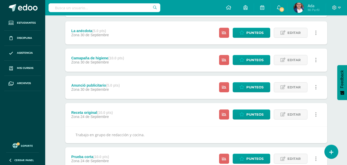
click at [97, 89] on span "30 de Septiembre" at bounding box center [94, 89] width 28 height 4
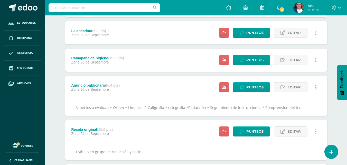
click at [100, 67] on div "Camapaña de higiene (10.0 pts) Zona 30 de Septiembre" at bounding box center [97, 59] width 65 height 23
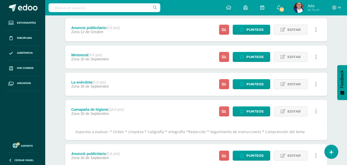
click at [91, 82] on div "La anécdota (5.0 pts)" at bounding box center [89, 82] width 37 height 4
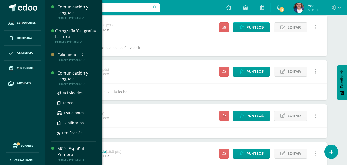
scroll to position [0, 0]
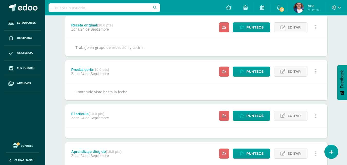
click at [183, 33] on div "Receta original (10.0 pts) Zona 24 de Septiembre Estatus de Actividad: 17 Estud…" at bounding box center [196, 27] width 262 height 23
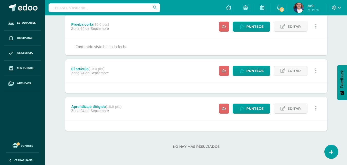
click at [135, 131] on div "No hay más resultados" at bounding box center [196, 143] width 262 height 24
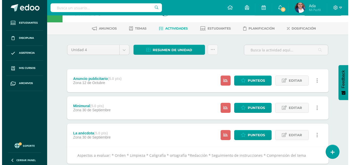
scroll to position [26, 0]
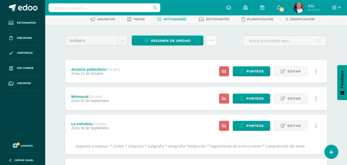
click at [215, 38] on link at bounding box center [211, 40] width 10 height 10
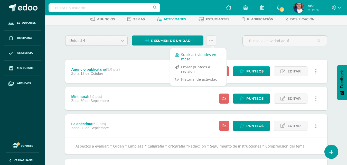
click at [193, 57] on link "Subir actividades en masa" at bounding box center [198, 57] width 56 height 12
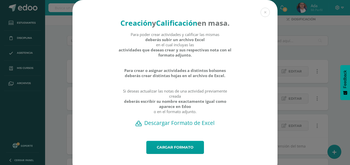
scroll to position [18, 0]
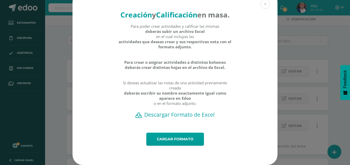
click at [192, 114] on h2 "Descargar Formato de Excel" at bounding box center [175, 114] width 187 height 7
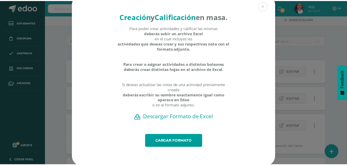
scroll to position [0, 0]
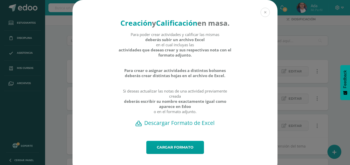
click at [263, 12] on button at bounding box center [265, 12] width 9 height 9
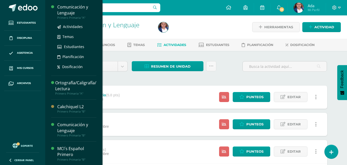
click at [61, 12] on div "Comunicación y Lenguaje" at bounding box center [76, 10] width 39 height 12
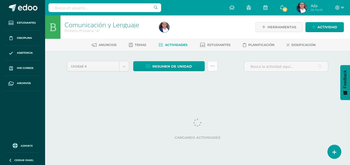
click at [210, 65] on link at bounding box center [213, 66] width 10 height 10
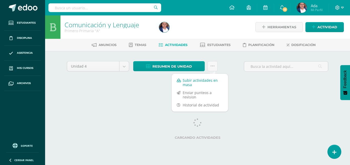
click at [200, 81] on link "Subir actividades en masa" at bounding box center [200, 82] width 56 height 12
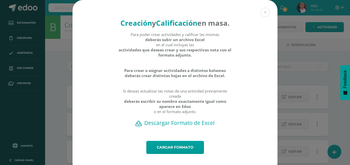
scroll to position [18, 0]
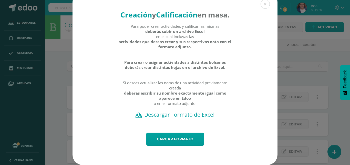
click at [185, 115] on h2 "Descargar Formato de Excel" at bounding box center [175, 114] width 187 height 7
click at [169, 138] on link "Cargar formato" at bounding box center [175, 138] width 58 height 13
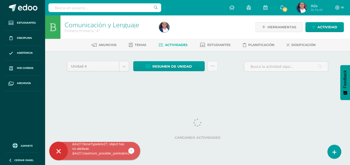
click at [132, 151] on icon at bounding box center [132, 151] width 2 height 6
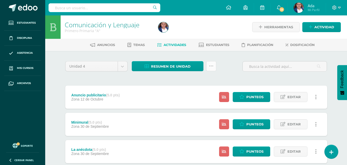
click at [212, 65] on icon at bounding box center [211, 66] width 4 height 4
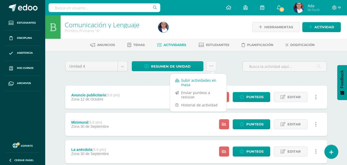
click at [200, 78] on link "Subir actividades en masa" at bounding box center [198, 82] width 56 height 12
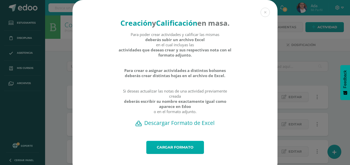
click at [178, 154] on link "Cargar formato" at bounding box center [175, 147] width 58 height 13
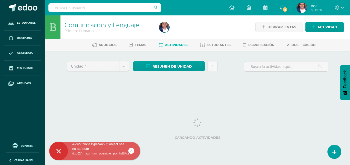
click at [132, 149] on icon at bounding box center [132, 151] width 2 height 6
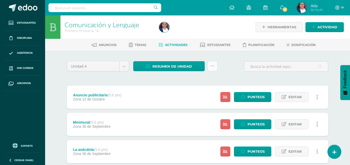
click at [214, 68] on link at bounding box center [213, 66] width 10 height 10
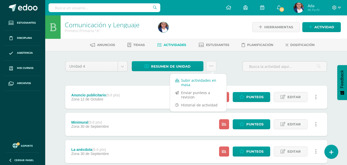
click at [195, 83] on link "Subir actividades en masa" at bounding box center [198, 82] width 56 height 12
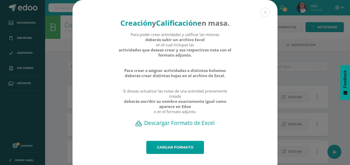
click at [180, 126] on h2 "Descargar Formato de Excel" at bounding box center [175, 122] width 187 height 7
click at [261, 12] on button at bounding box center [265, 12] width 9 height 9
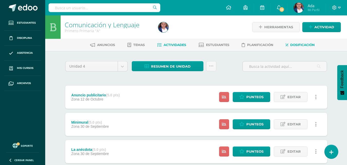
click at [298, 44] on span "Dosificación" at bounding box center [302, 45] width 24 height 4
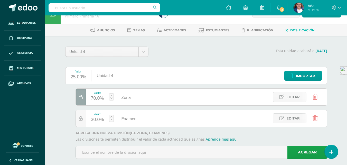
scroll to position [23, 0]
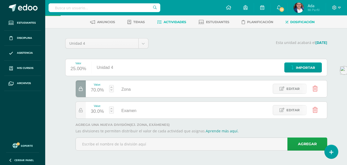
click at [180, 22] on span "Actividades" at bounding box center [174, 22] width 23 height 4
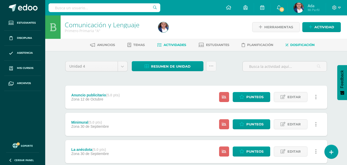
click at [302, 45] on span "Dosificación" at bounding box center [302, 45] width 24 height 4
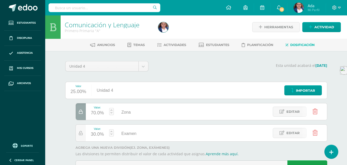
click at [172, 41] on li "Actividades" at bounding box center [171, 45] width 29 height 8
click at [172, 43] on link "Actividades" at bounding box center [171, 45] width 29 height 8
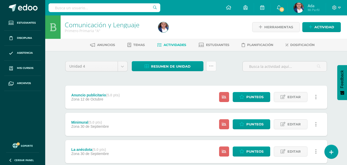
click at [211, 66] on icon at bounding box center [211, 66] width 4 height 4
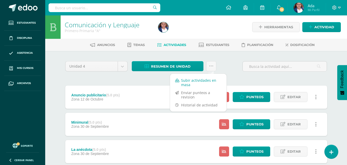
click at [180, 80] on link "Subir actividades en masa" at bounding box center [198, 82] width 56 height 12
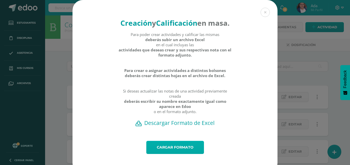
click at [163, 154] on link "Cargar formato" at bounding box center [175, 147] width 58 height 13
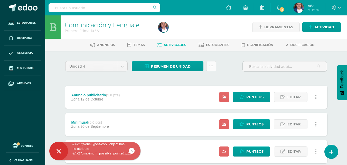
click at [213, 63] on link at bounding box center [211, 66] width 10 height 10
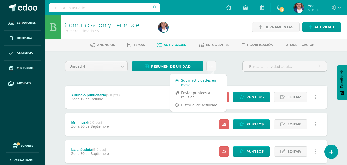
click at [200, 83] on link "Subir actividades en masa" at bounding box center [198, 82] width 56 height 12
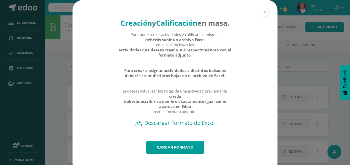
click at [262, 11] on button at bounding box center [265, 12] width 9 height 9
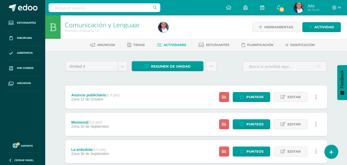
click at [227, 73] on div "Unidad 4 Unidad 1 Unidad 2 Unidad 3 Unidad 4 Resumen de unidad Descargar como H…" at bounding box center [196, 68] width 266 height 15
click at [210, 64] on icon at bounding box center [211, 66] width 4 height 4
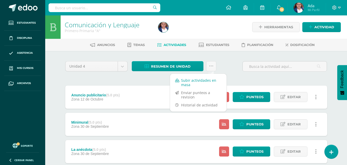
click at [190, 79] on link "Subir actividades en masa" at bounding box center [198, 82] width 56 height 12
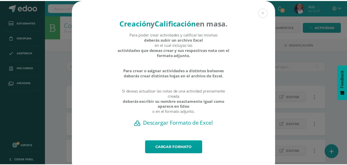
scroll to position [18, 0]
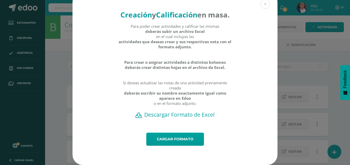
click at [177, 114] on h2 "Descargar Formato de Excel" at bounding box center [175, 114] width 187 height 7
click at [309, 51] on div "Creación y Calificación en masa. Para poder crear actividades y calificar las m…" at bounding box center [175, 78] width 346 height 173
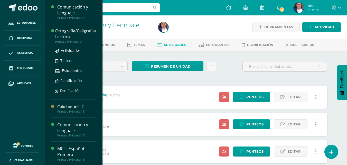
click at [74, 32] on div "Ortografía/Caligrafía/ Lectura" at bounding box center [75, 34] width 41 height 12
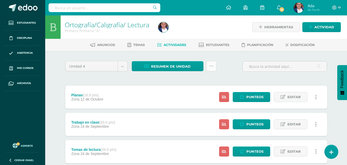
click at [211, 65] on icon at bounding box center [211, 66] width 4 height 4
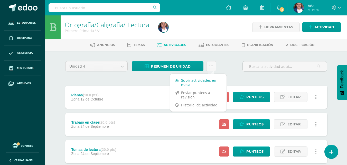
click at [186, 79] on link "Subir actividades en masa" at bounding box center [198, 82] width 56 height 12
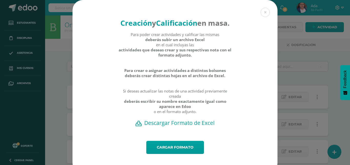
click at [177, 126] on h2 "Descargar Formato de Excel" at bounding box center [175, 122] width 187 height 7
click at [264, 10] on button at bounding box center [265, 12] width 9 height 9
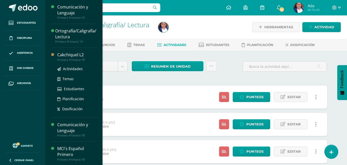
scroll to position [26, 0]
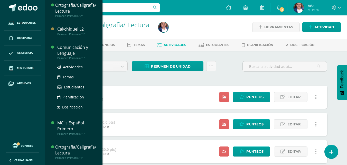
click at [62, 53] on div "Comunicación y Lenguaje" at bounding box center [76, 50] width 39 height 12
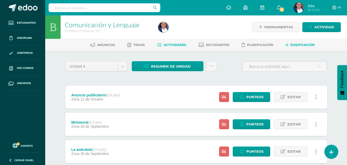
click at [305, 43] on span "Dosificación" at bounding box center [302, 45] width 24 height 4
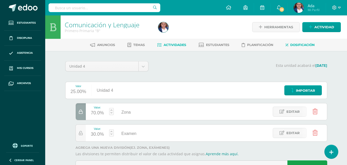
click at [170, 48] on link "Actividades" at bounding box center [171, 45] width 29 height 8
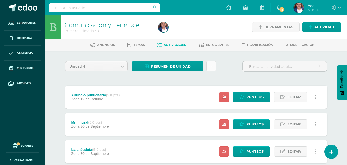
click at [210, 66] on icon at bounding box center [211, 66] width 4 height 4
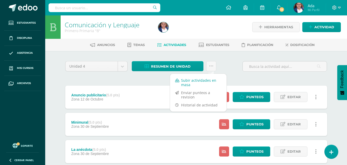
click at [193, 81] on link "Subir actividades en masa" at bounding box center [198, 82] width 56 height 12
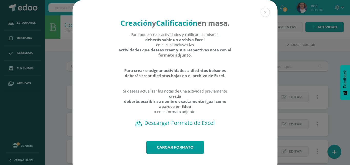
click at [189, 126] on h2 "Descargar Formato de Excel" at bounding box center [175, 122] width 187 height 7
click at [265, 13] on button at bounding box center [265, 12] width 9 height 9
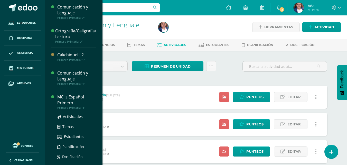
scroll to position [46, 0]
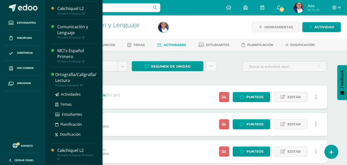
click at [68, 76] on div "Ortografía/Caligrafía/ Lectura" at bounding box center [75, 78] width 41 height 12
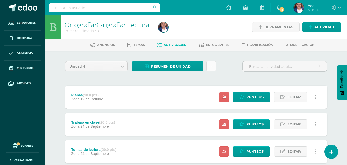
click at [207, 66] on link at bounding box center [211, 66] width 10 height 10
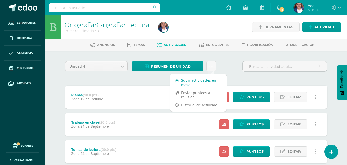
click at [189, 80] on link "Subir actividades en masa" at bounding box center [198, 82] width 56 height 12
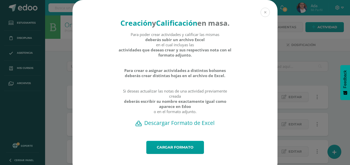
click at [265, 12] on button at bounding box center [265, 12] width 9 height 9
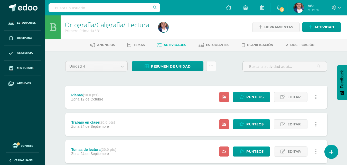
click at [213, 65] on link at bounding box center [211, 66] width 10 height 10
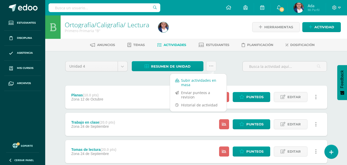
click at [197, 85] on link "Subir actividades en masa" at bounding box center [198, 82] width 56 height 12
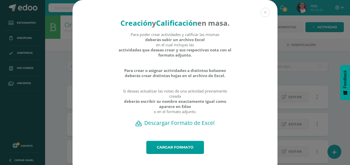
click at [189, 126] on h2 "Descargar Formato de Excel" at bounding box center [175, 122] width 187 height 7
click at [263, 12] on button at bounding box center [265, 12] width 9 height 9
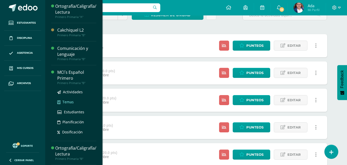
scroll to position [46, 0]
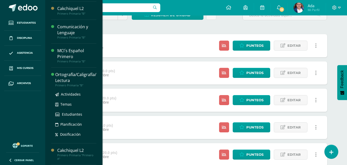
click at [72, 124] on ul "Actividades Temas Estudiantes Planificación Dosificación" at bounding box center [75, 114] width 41 height 46
click at [61, 76] on div "Ortografía/Caligrafía/ Lectura" at bounding box center [75, 78] width 41 height 12
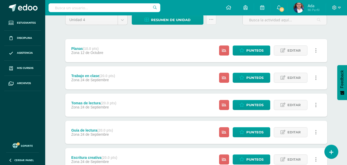
scroll to position [37, 0]
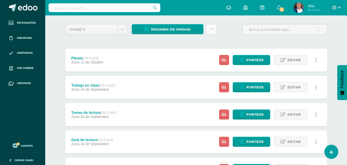
click at [212, 26] on link at bounding box center [211, 29] width 10 height 10
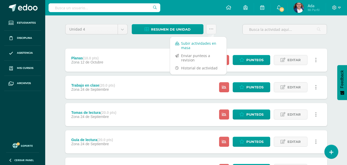
click at [201, 45] on link "Subir actividades en masa" at bounding box center [198, 45] width 56 height 12
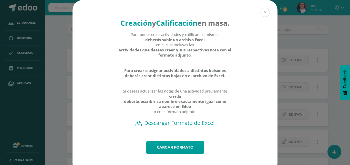
click at [268, 11] on button at bounding box center [265, 12] width 9 height 9
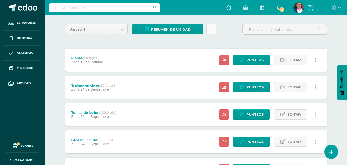
click at [214, 31] on link at bounding box center [211, 29] width 10 height 10
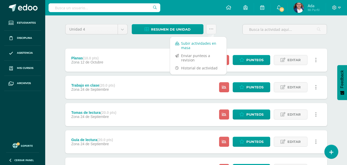
click at [203, 44] on link "Subir actividades en masa" at bounding box center [198, 45] width 56 height 12
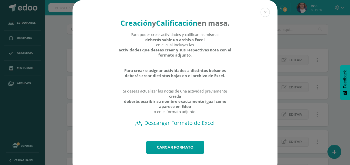
click at [192, 126] on h2 "Descargar Formato de Excel" at bounding box center [175, 122] width 187 height 7
click at [297, 39] on div "Creación y Calificación en masa. Para poder crear actividades y calificar las m…" at bounding box center [175, 86] width 346 height 173
